Goal: Navigation & Orientation: Find specific page/section

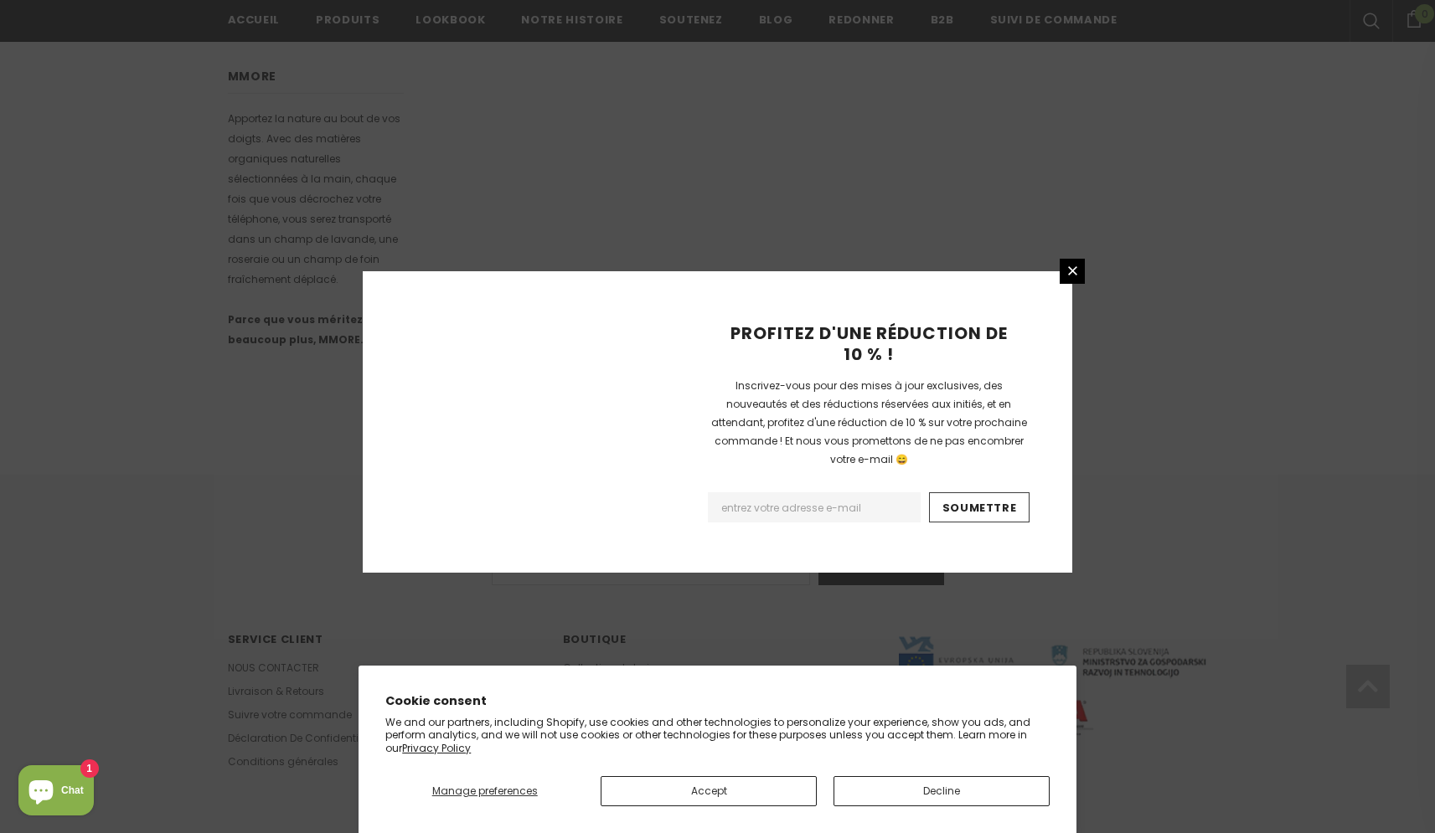
scroll to position [924, 0]
